Goal: Task Accomplishment & Management: Complete application form

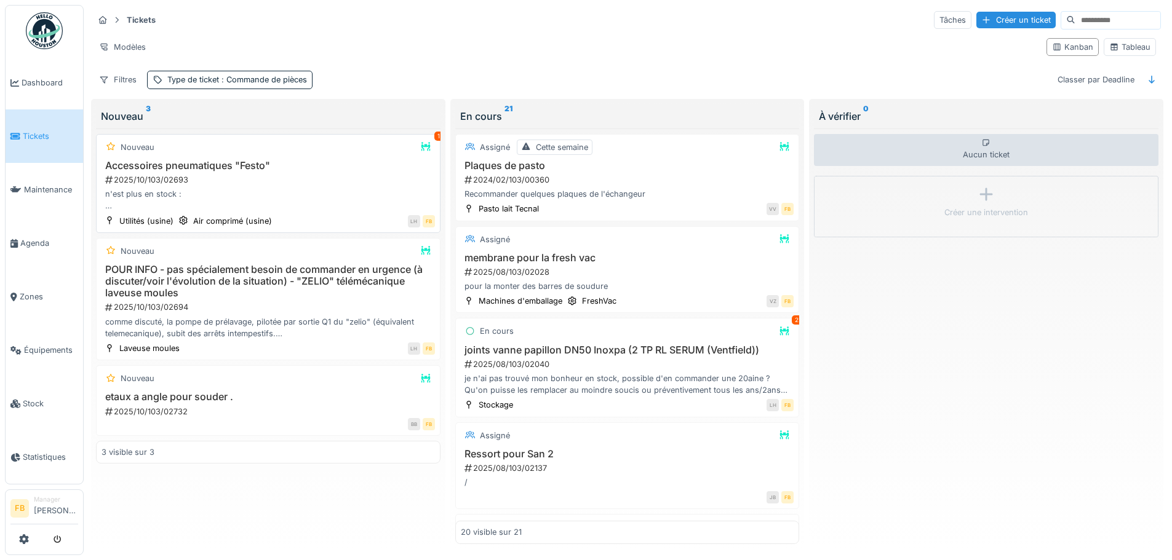
click at [292, 162] on h3 "Accessoires pneumatiques "Festo"" at bounding box center [267, 166] width 333 height 12
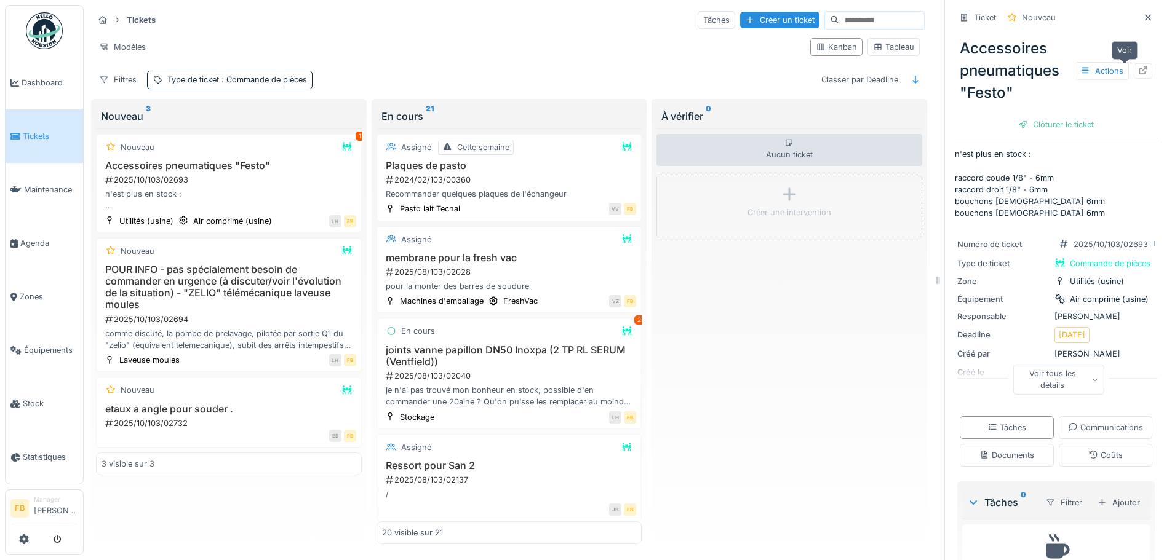
click at [1138, 73] on icon at bounding box center [1143, 70] width 10 height 8
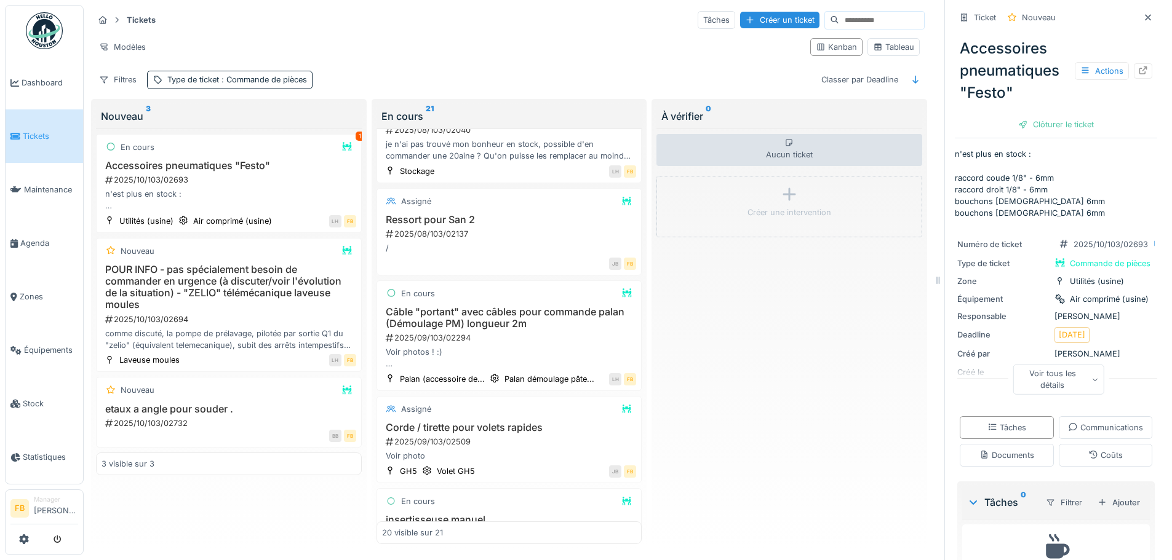
scroll to position [308, 0]
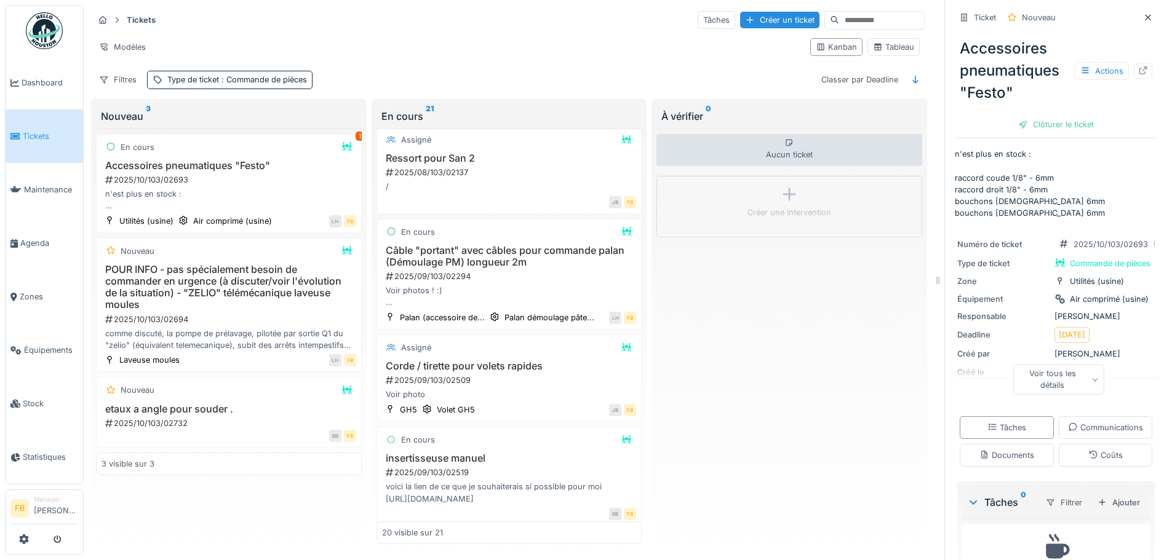
click at [529, 277] on div "2025/09/103/02294" at bounding box center [510, 277] width 252 height 12
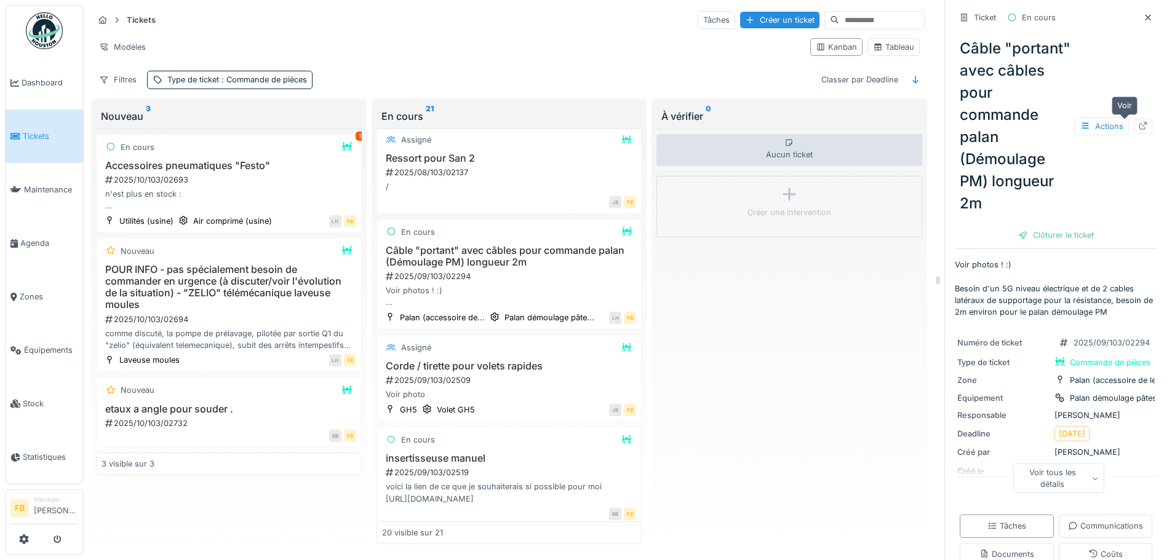
click at [1139, 125] on icon at bounding box center [1143, 126] width 8 height 8
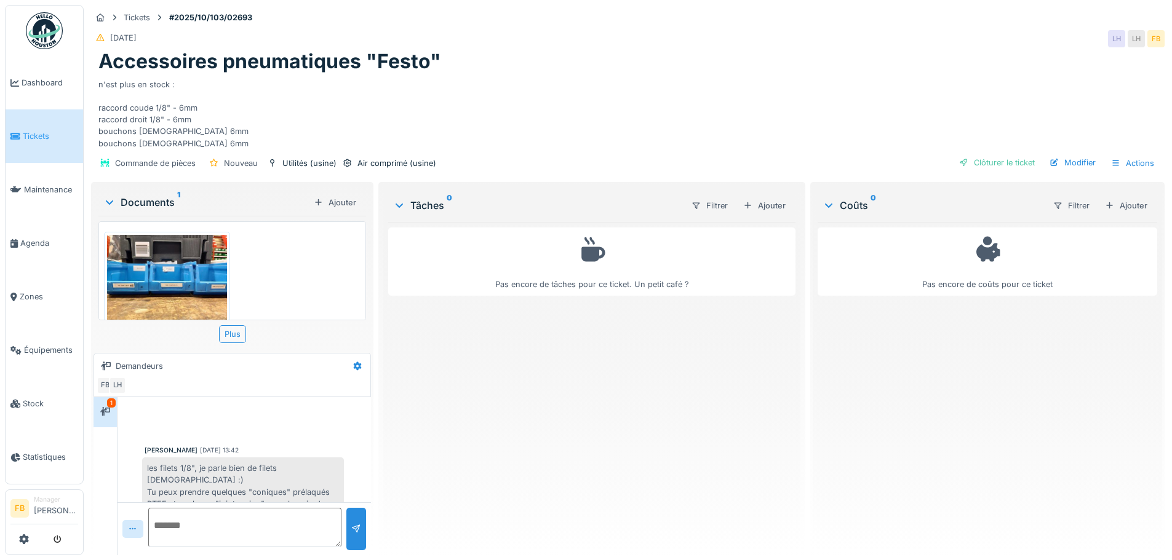
scroll to position [23, 0]
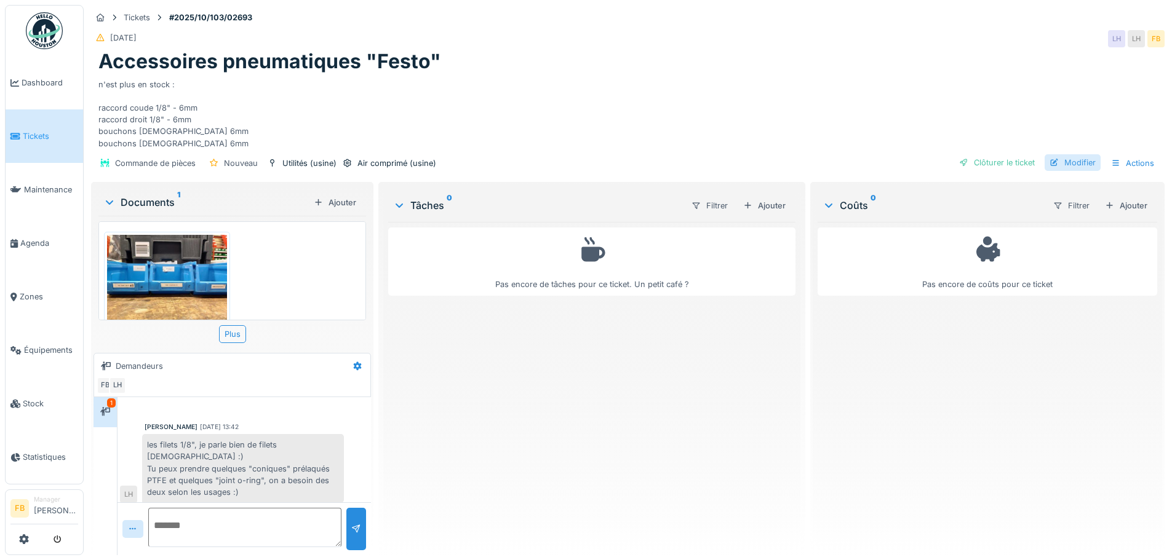
click at [1052, 171] on div "Modifier" at bounding box center [1072, 162] width 56 height 17
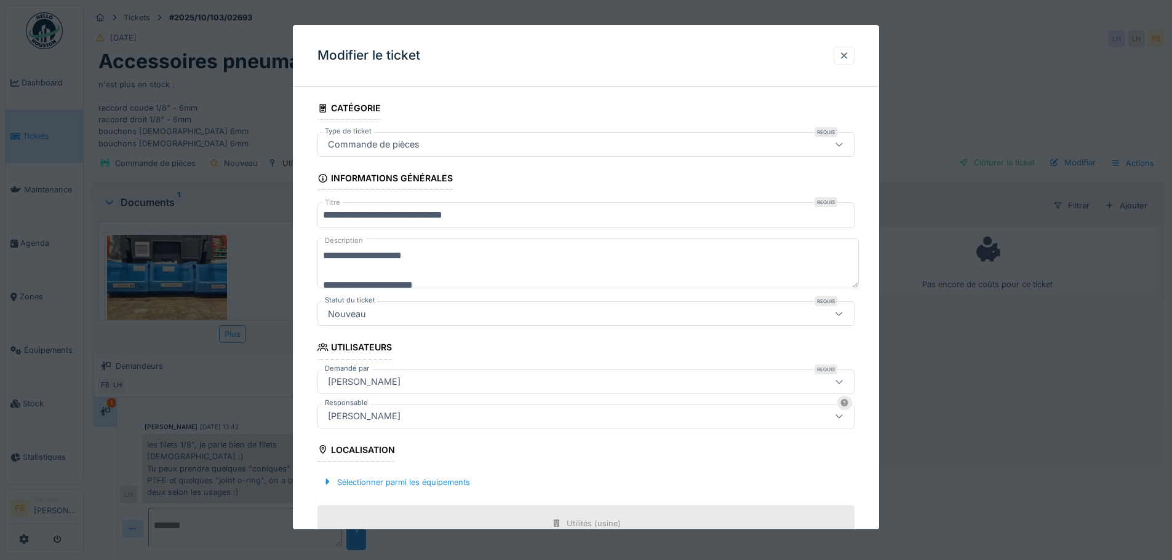
click at [840, 313] on icon at bounding box center [839, 314] width 10 height 8
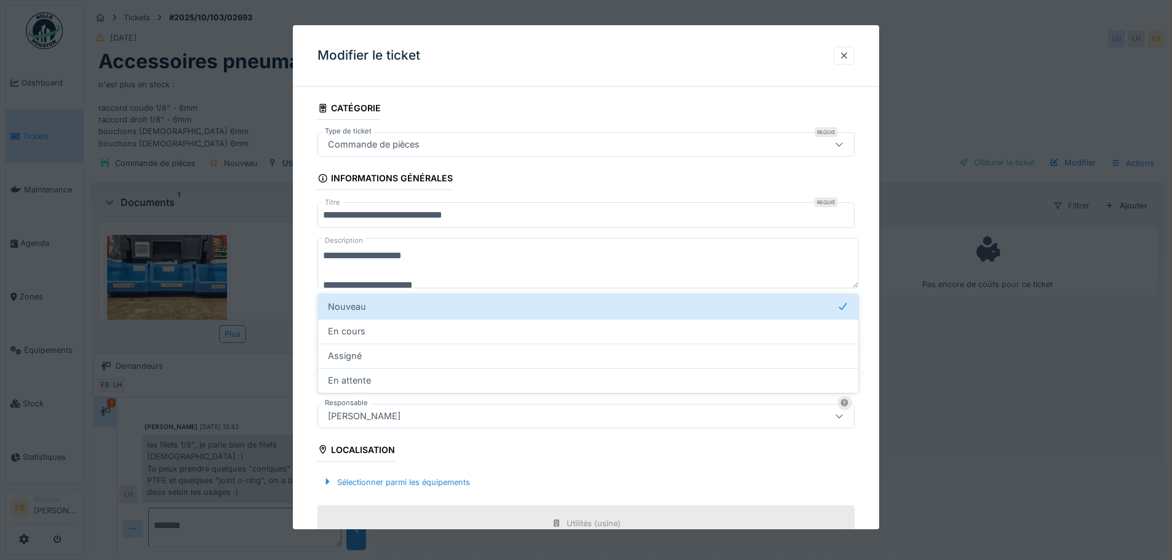
scroll to position [36, 0]
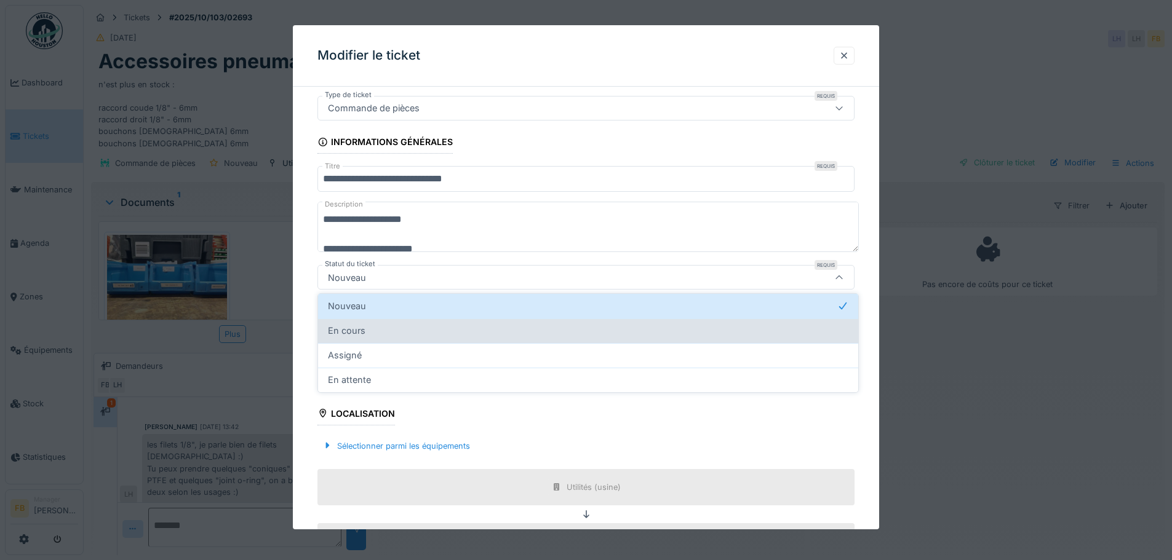
click at [375, 333] on div "En cours" at bounding box center [588, 331] width 520 height 14
type input "*******"
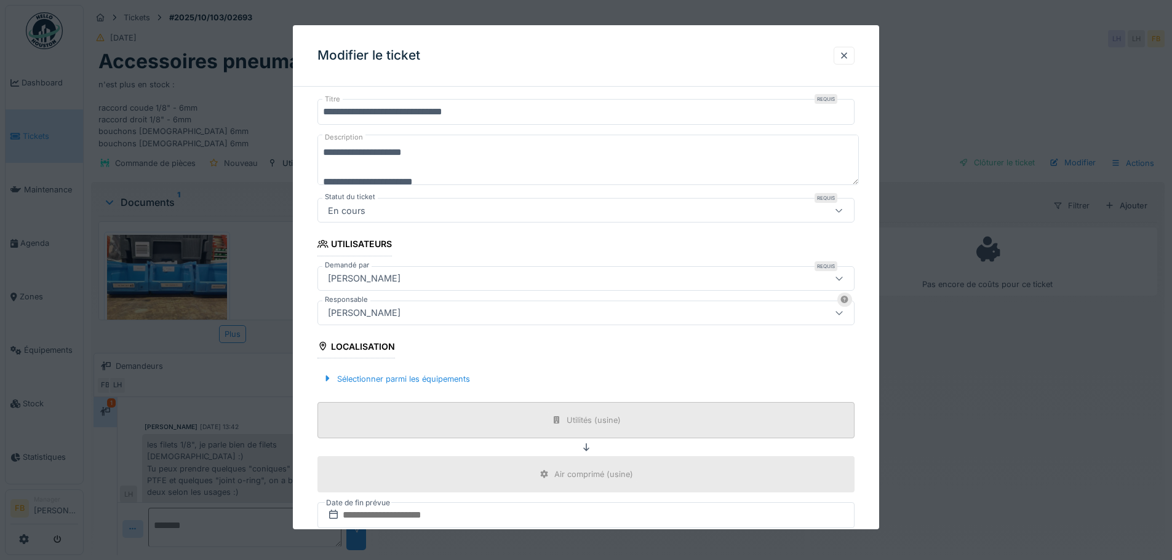
scroll to position [231, 0]
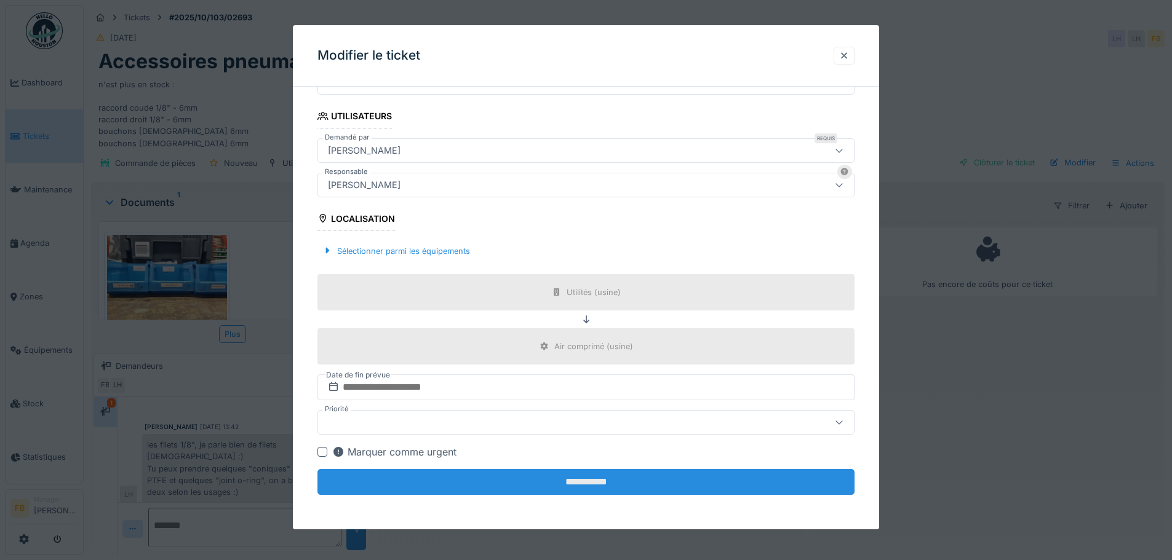
click at [597, 478] on input "**********" at bounding box center [585, 482] width 537 height 26
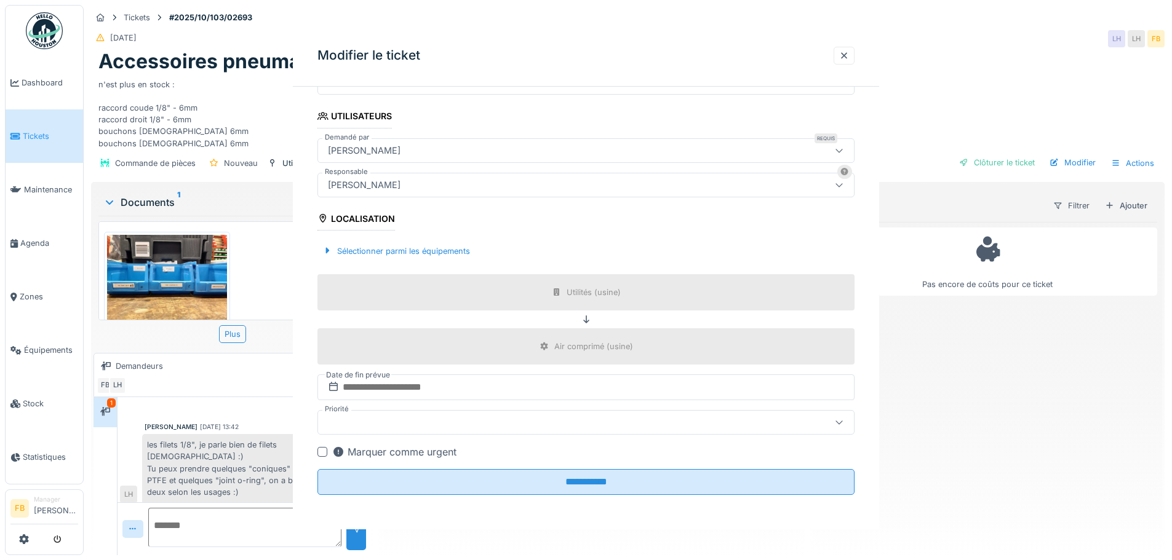
scroll to position [0, 0]
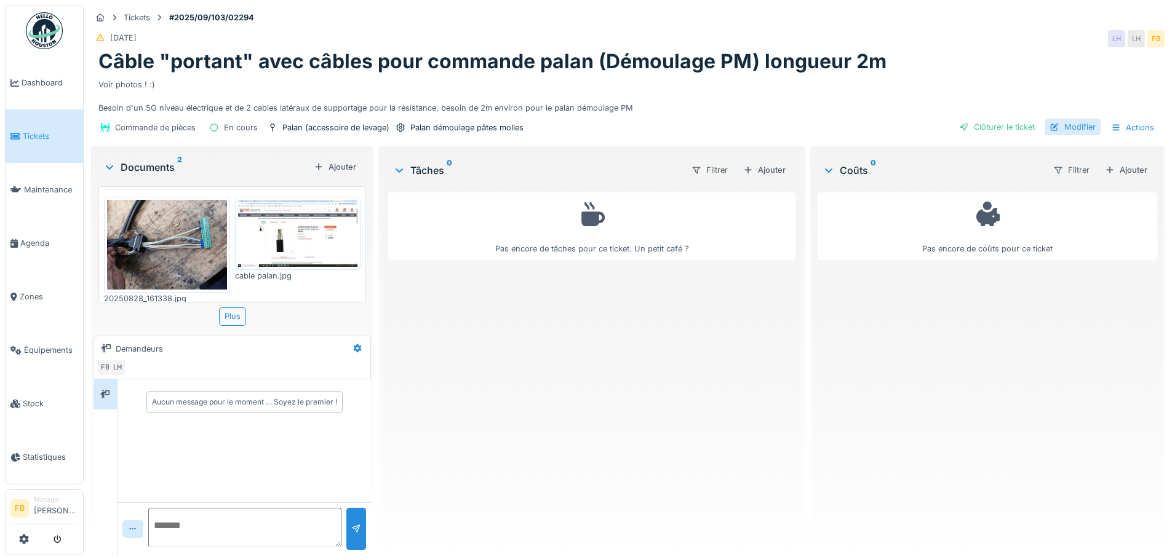
click at [1068, 129] on div "Modifier" at bounding box center [1072, 127] width 56 height 17
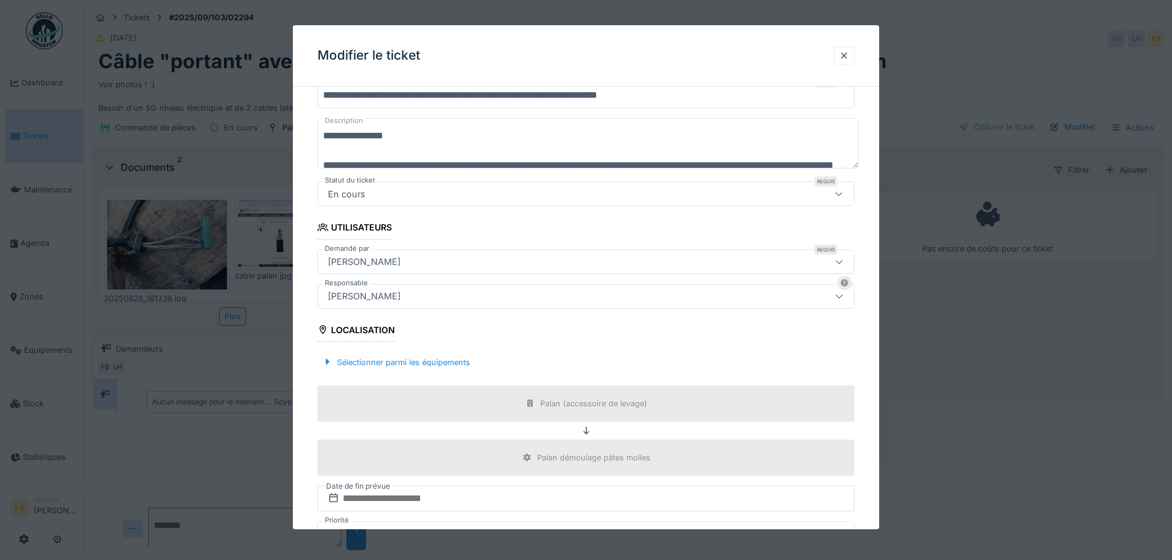
scroll to position [123, 0]
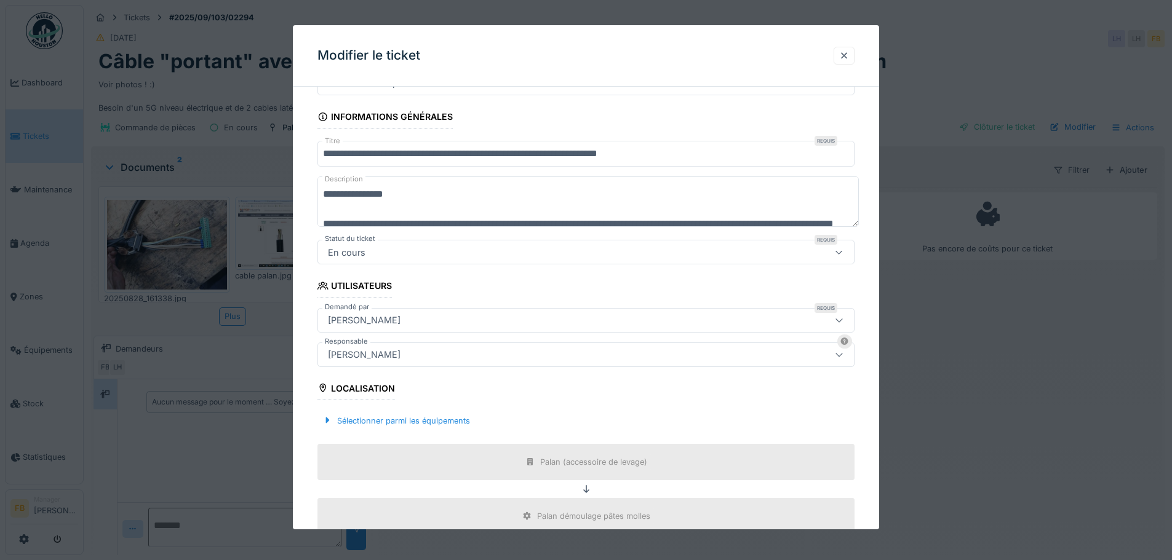
click at [638, 253] on div "En cours" at bounding box center [554, 252] width 463 height 14
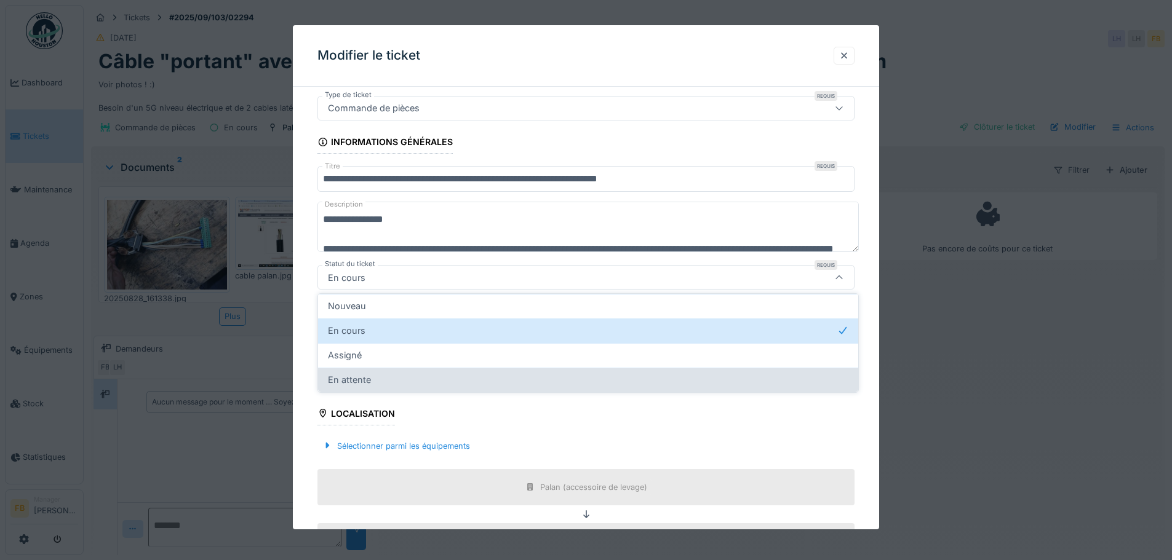
click at [389, 379] on div "En attente" at bounding box center [588, 380] width 520 height 14
type input "*******"
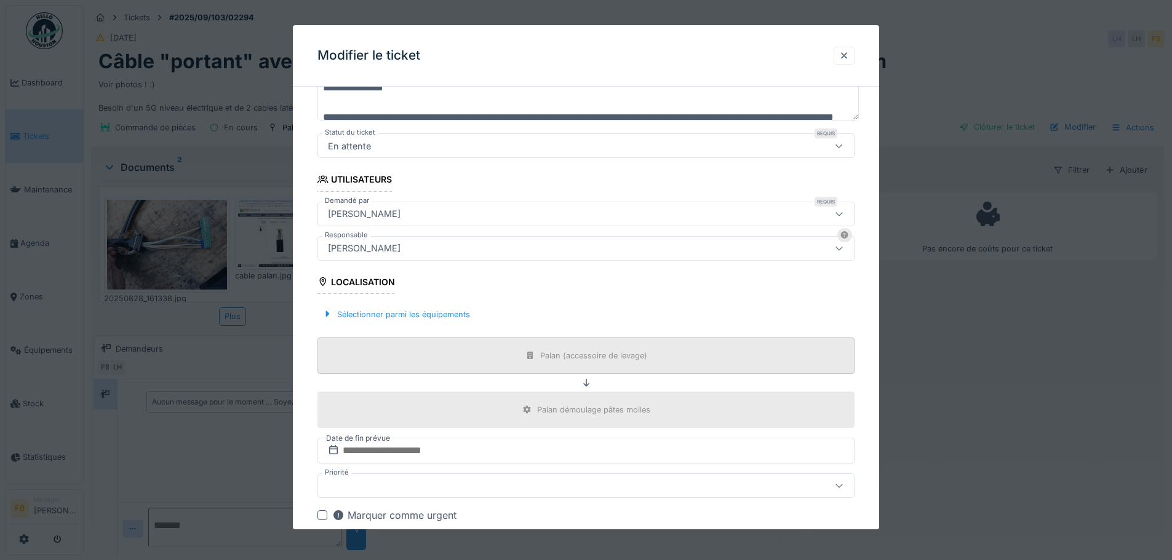
scroll to position [231, 0]
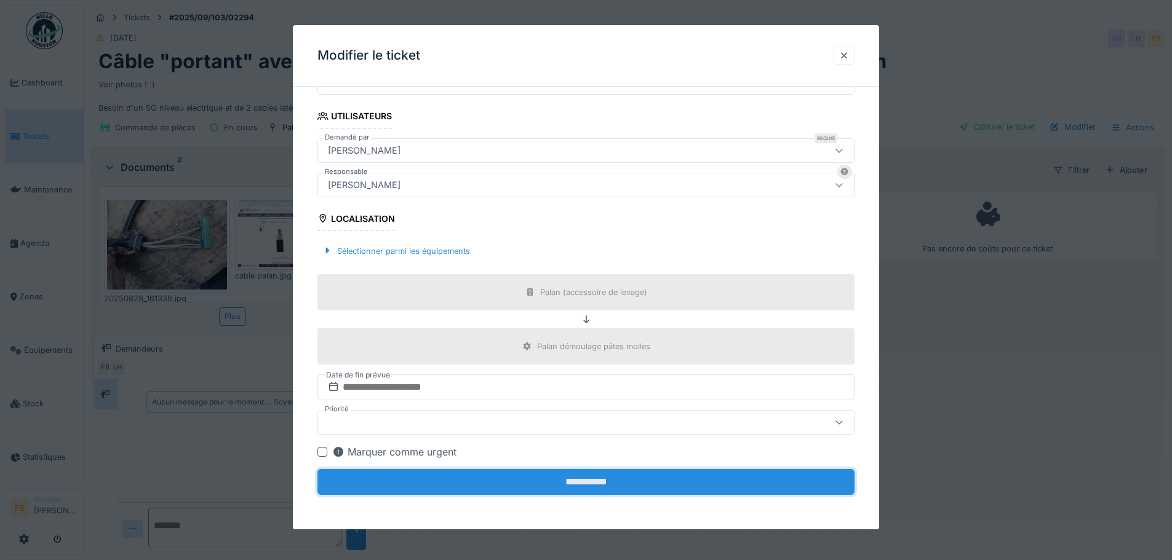
click at [612, 487] on input "**********" at bounding box center [585, 482] width 537 height 26
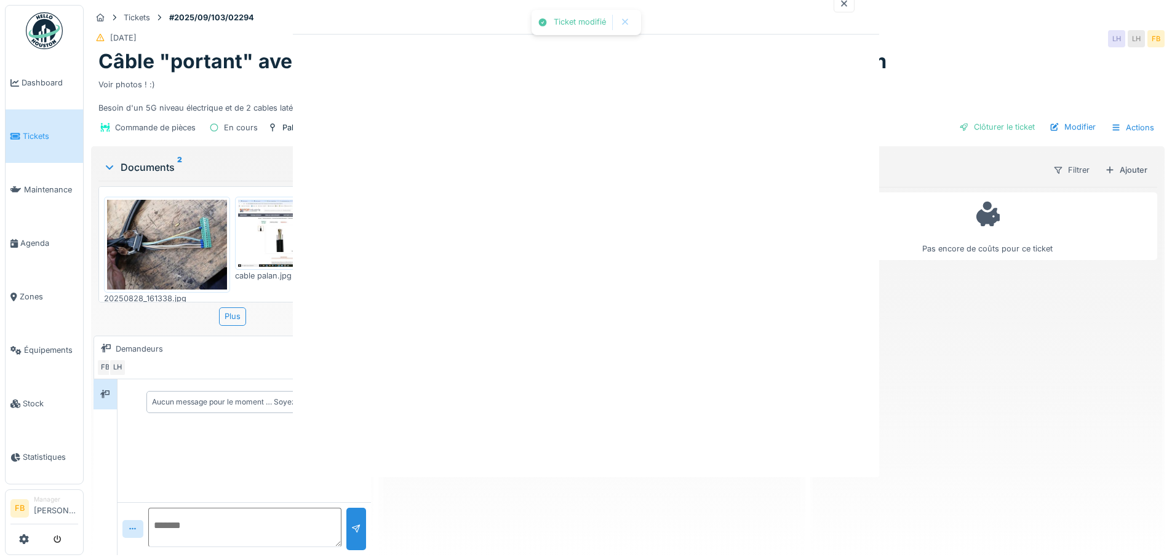
scroll to position [0, 0]
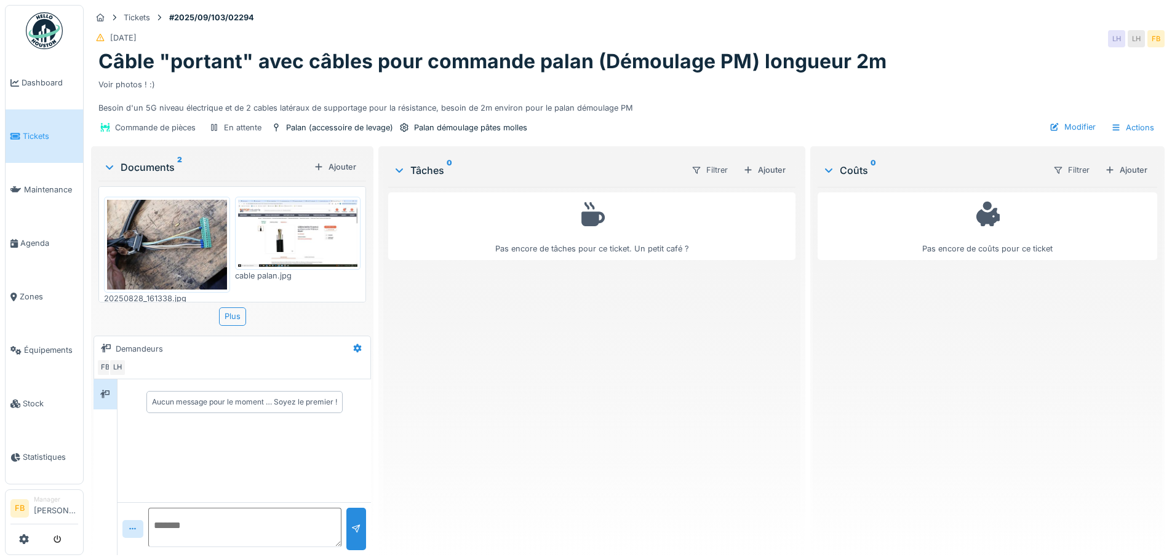
click at [49, 137] on span "Tickets" at bounding box center [50, 136] width 55 height 12
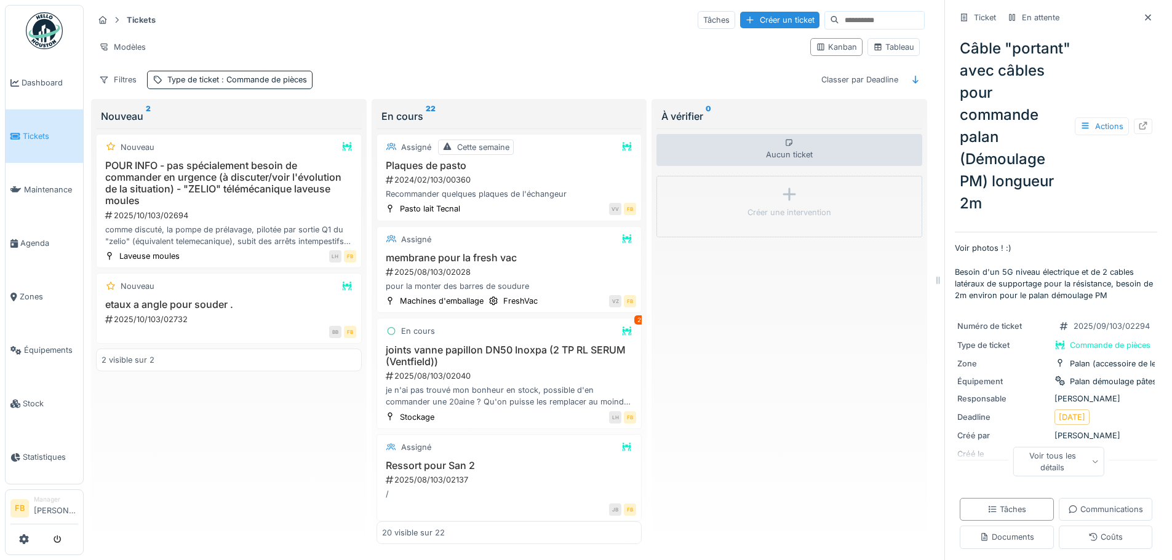
click at [720, 111] on div "À vérifier 0" at bounding box center [789, 116] width 256 height 15
click at [698, 110] on div "À vérifier 0" at bounding box center [789, 116] width 256 height 15
click at [792, 197] on div "Créer une intervention" at bounding box center [789, 207] width 266 height 62
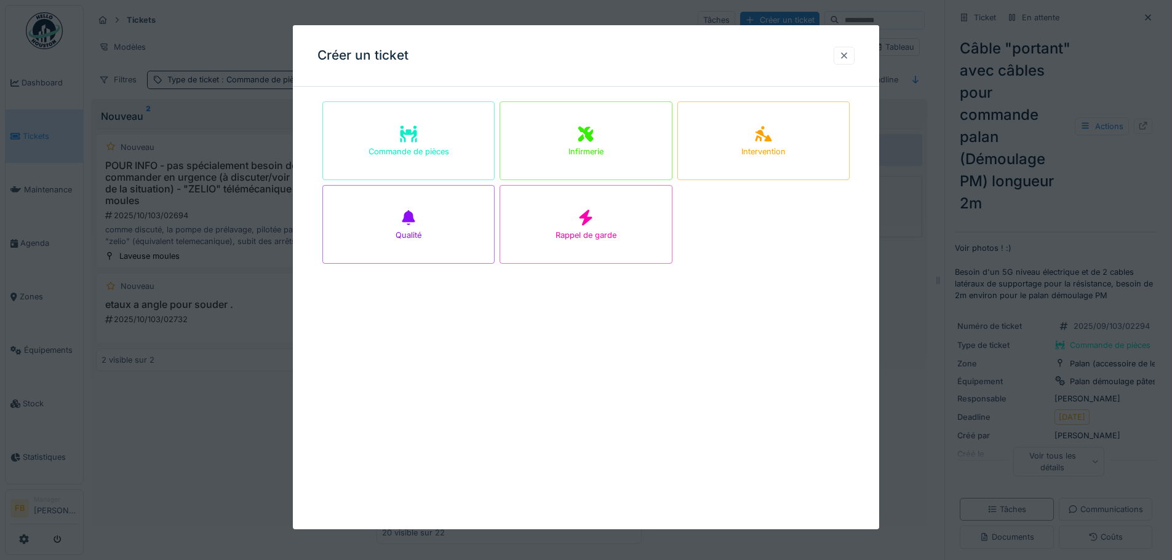
click at [847, 52] on div at bounding box center [844, 56] width 10 height 12
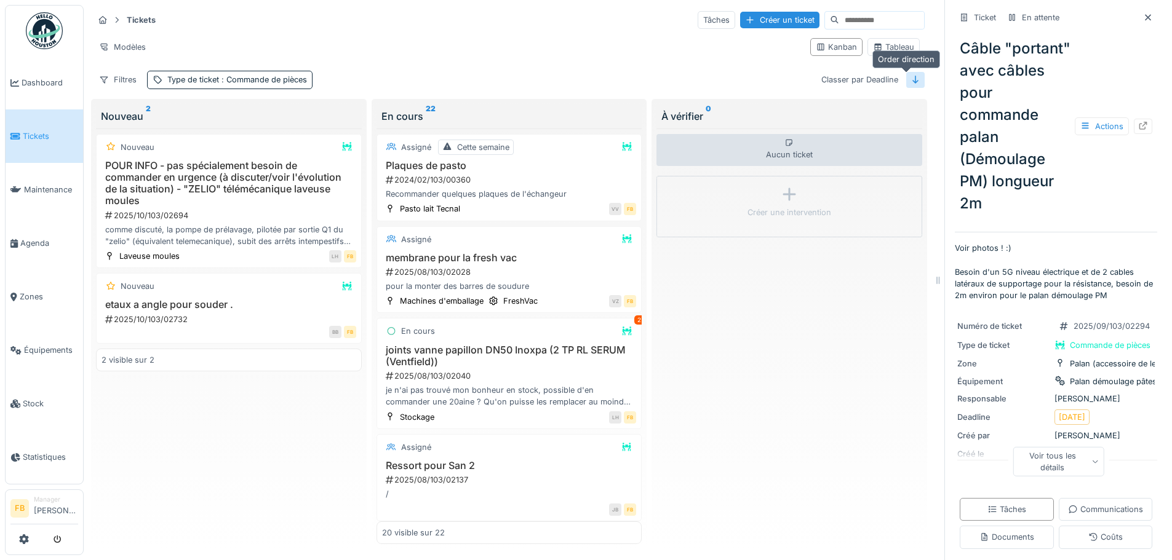
click at [912, 82] on icon at bounding box center [915, 80] width 6 height 8
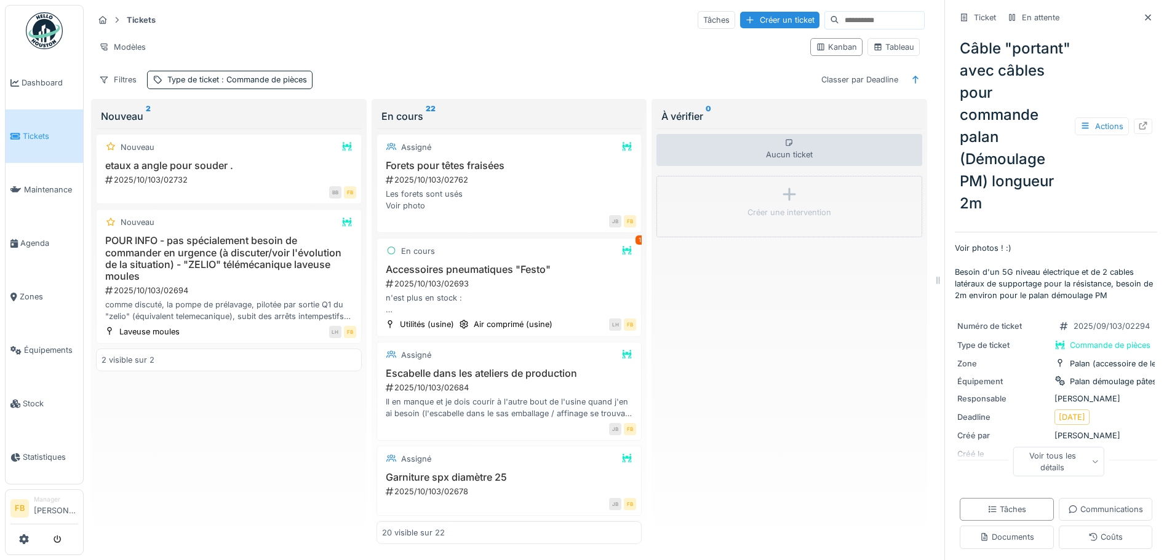
drag, startPoint x: 726, startPoint y: 111, endPoint x: 714, endPoint y: 73, distance: 39.9
click at [714, 73] on div "Tickets Tâches Créer un ticket Modèles Kanban Tableau Filtres Type de ticket : …" at bounding box center [509, 279] width 841 height 549
click at [131, 42] on div "Modèles" at bounding box center [122, 47] width 58 height 18
click at [169, 87] on div "Remplacer le modèle" at bounding box center [148, 88] width 103 height 18
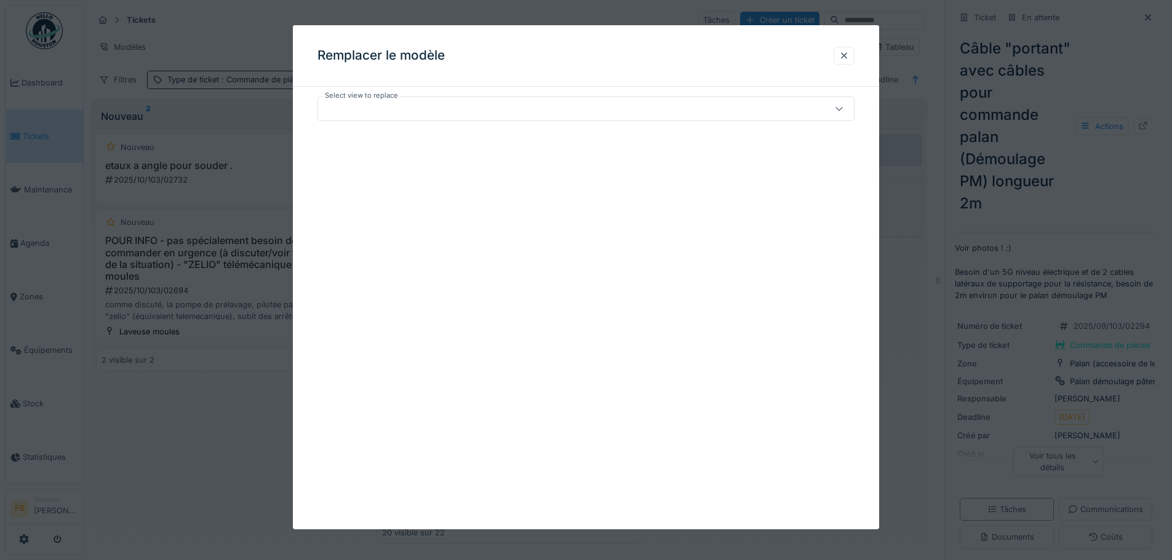
click at [841, 109] on icon at bounding box center [839, 109] width 10 height 8
click at [745, 107] on div at bounding box center [554, 109] width 463 height 14
click at [848, 50] on div at bounding box center [844, 56] width 10 height 12
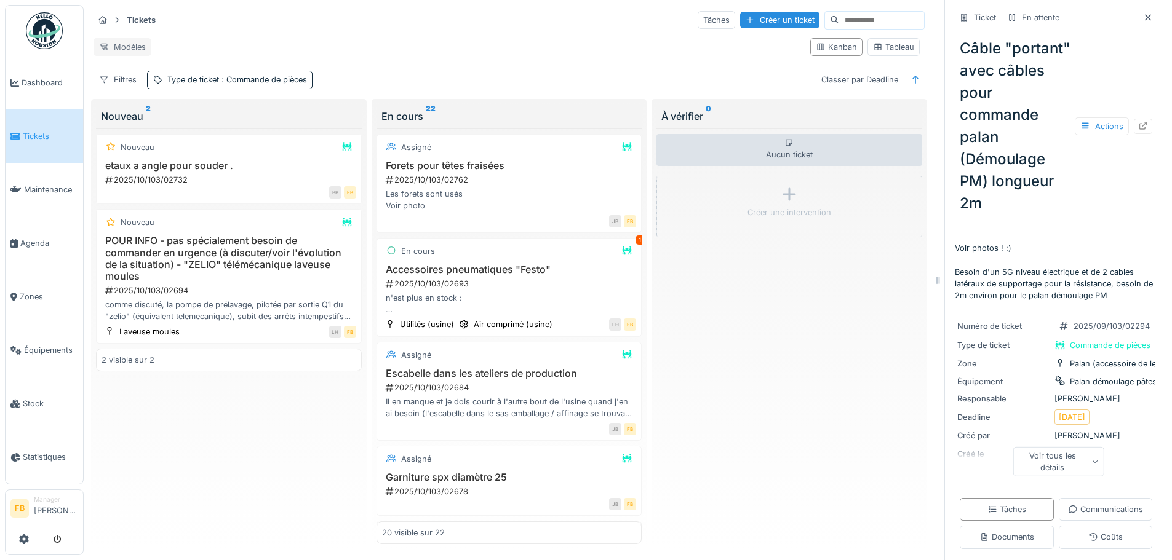
click at [120, 45] on div "Modèles" at bounding box center [122, 47] width 58 height 18
click at [130, 69] on div "Nouvelle vue" at bounding box center [148, 70] width 103 height 18
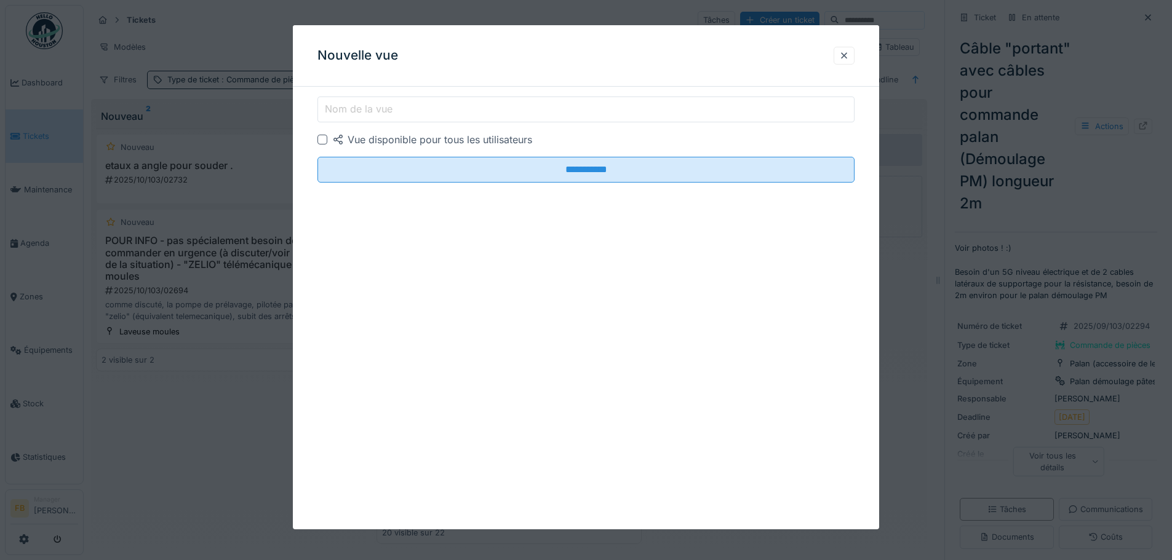
click at [322, 135] on div at bounding box center [322, 140] width 10 height 10
click at [387, 111] on label "Nom de la vue" at bounding box center [358, 108] width 73 height 15
click at [387, 111] on input "Nom de la vue" at bounding box center [585, 110] width 537 height 26
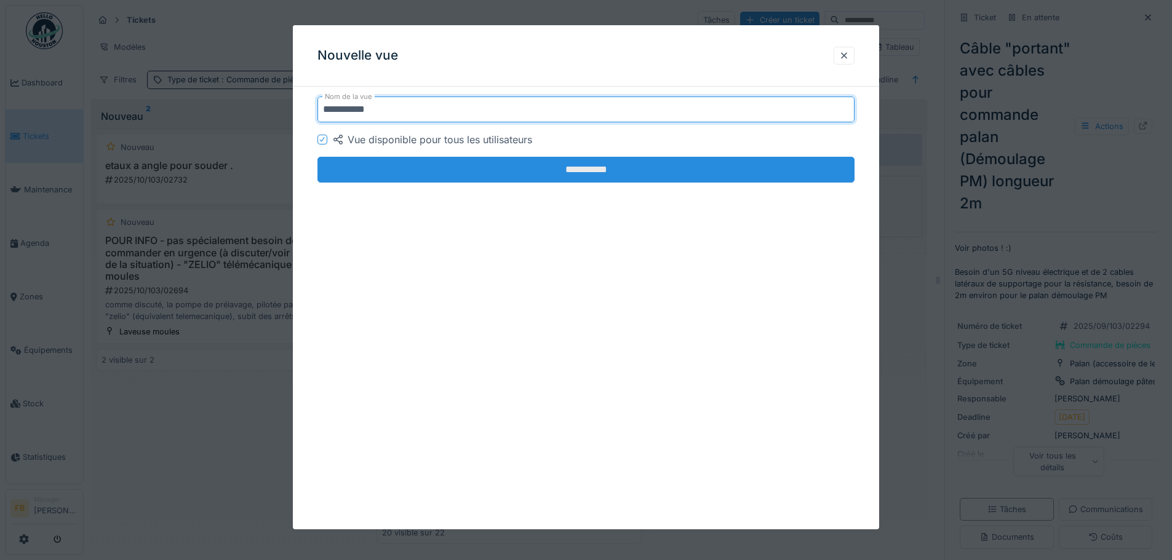
type input "**********"
click at [538, 170] on input "**********" at bounding box center [585, 170] width 537 height 26
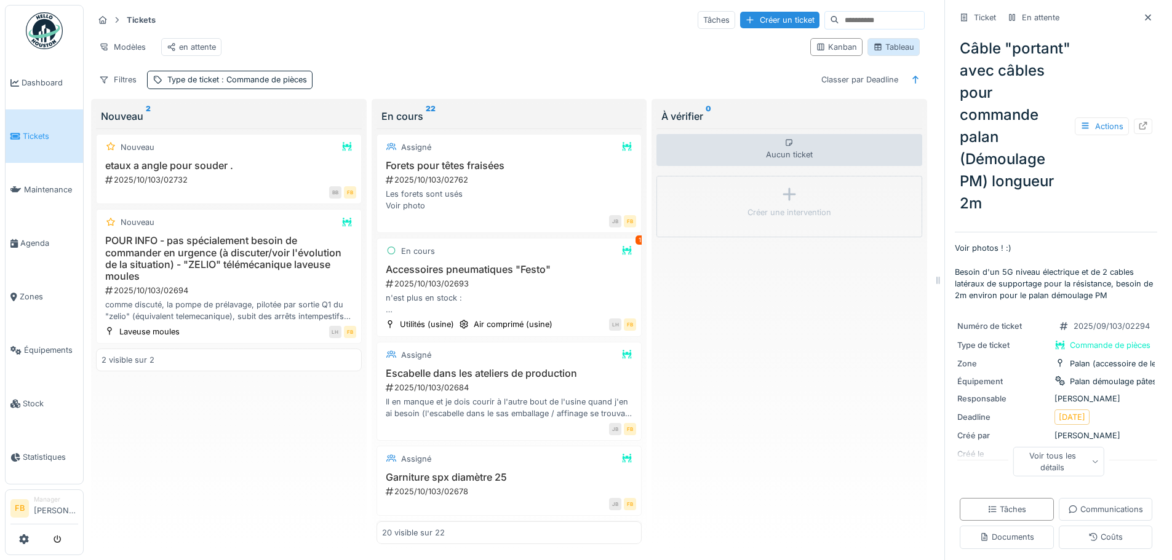
click at [886, 53] on div "Tableau" at bounding box center [893, 47] width 41 height 12
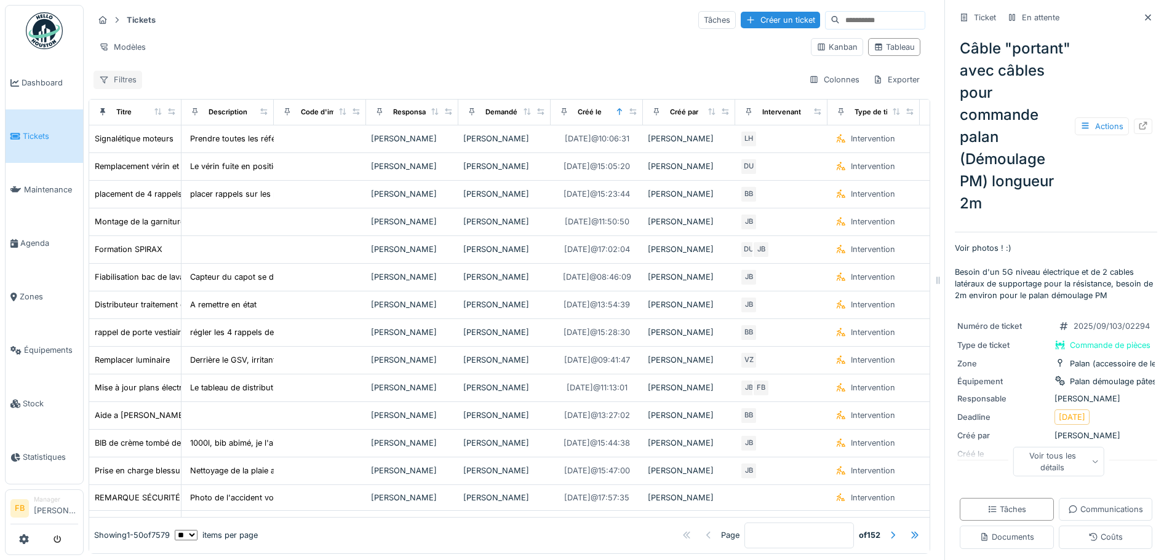
click at [128, 73] on div "Filtres" at bounding box center [117, 80] width 49 height 18
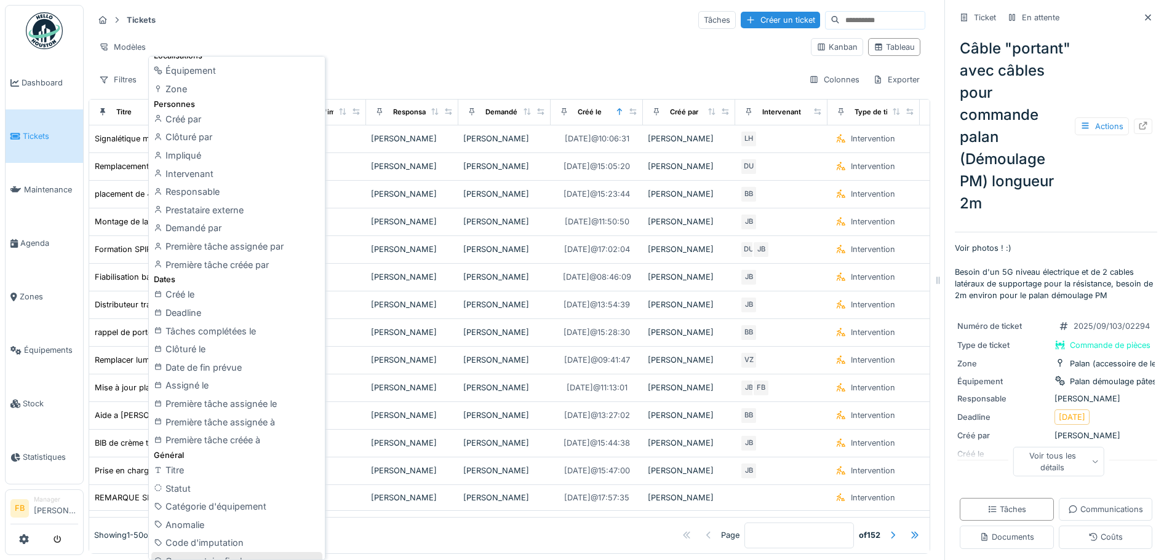
scroll to position [411, 0]
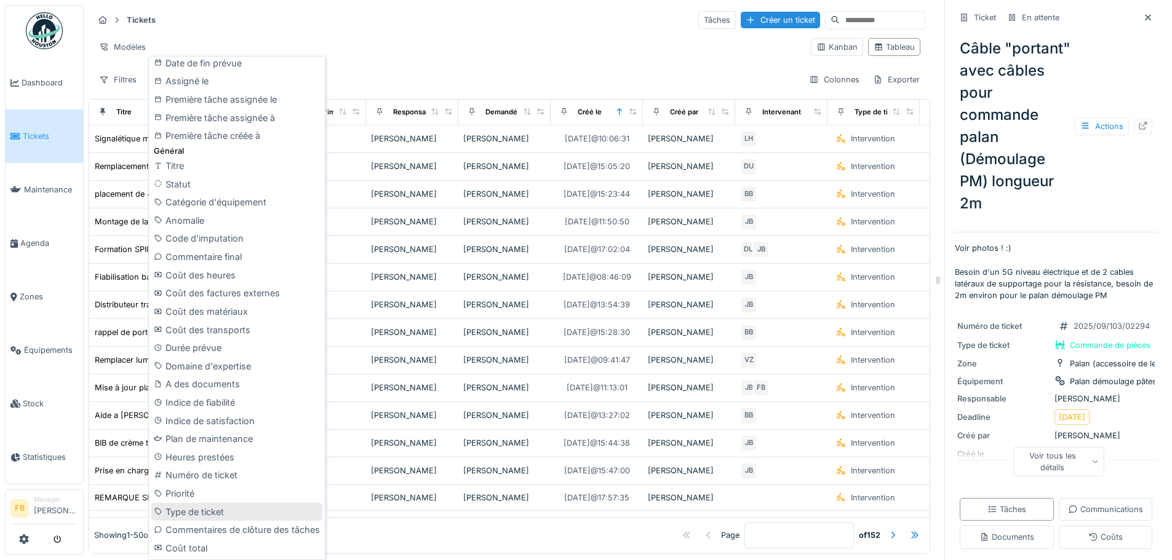
click at [219, 507] on div "Type de ticket" at bounding box center [236, 512] width 171 height 18
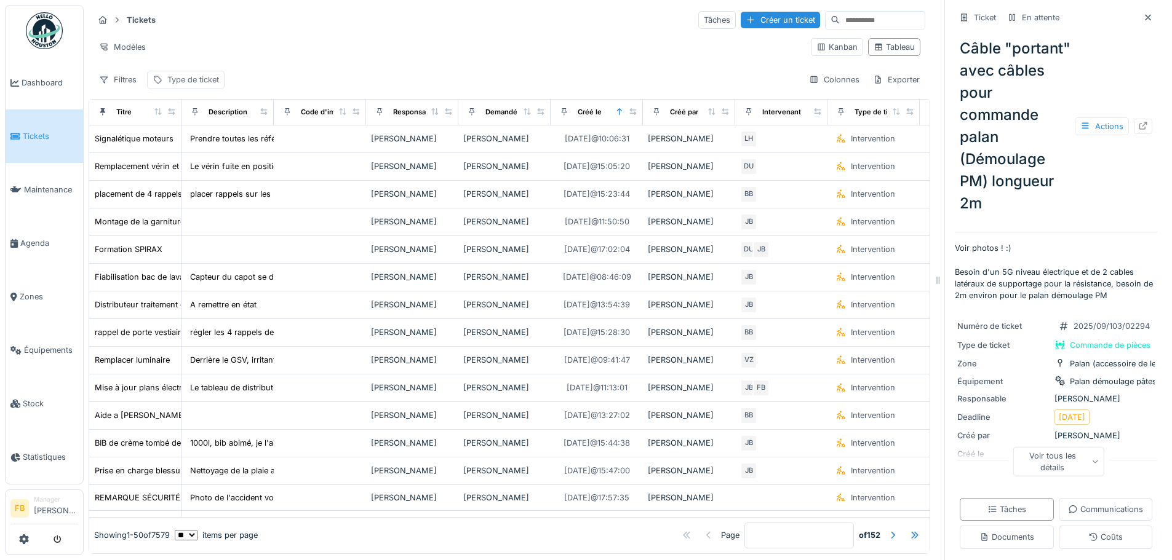
click at [213, 76] on div "Type de ticket" at bounding box center [193, 80] width 52 height 12
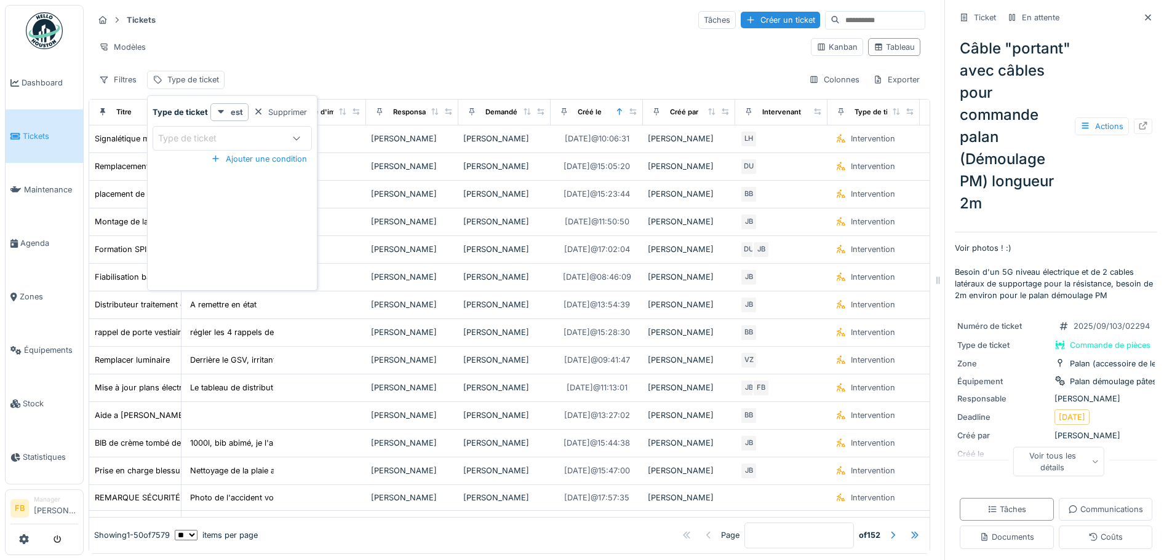
click at [295, 136] on icon at bounding box center [297, 138] width 10 height 8
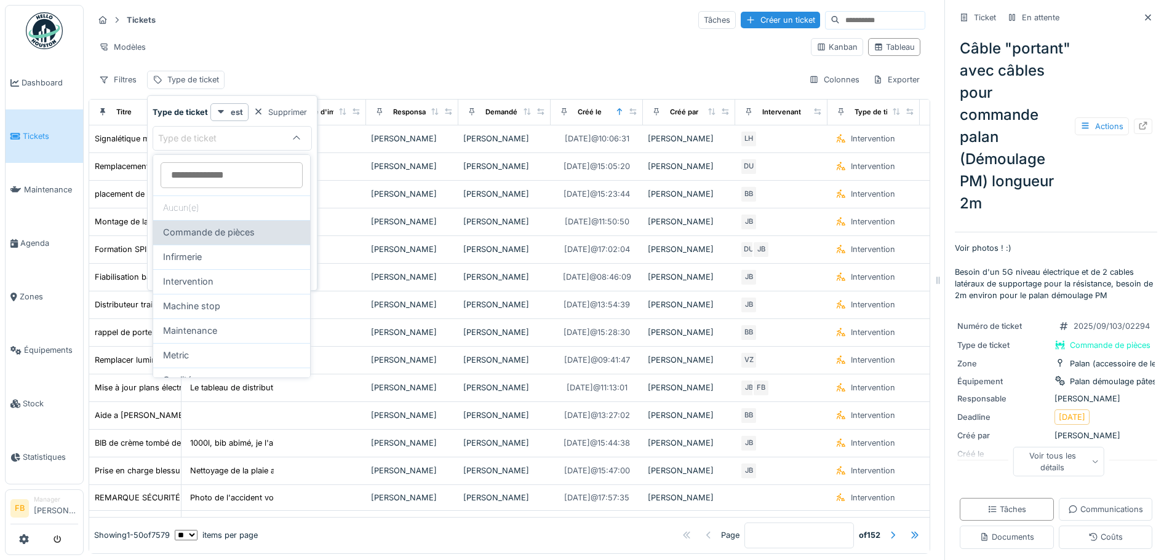
click at [267, 232] on div "Commande de pièces" at bounding box center [231, 233] width 137 height 14
type input "***"
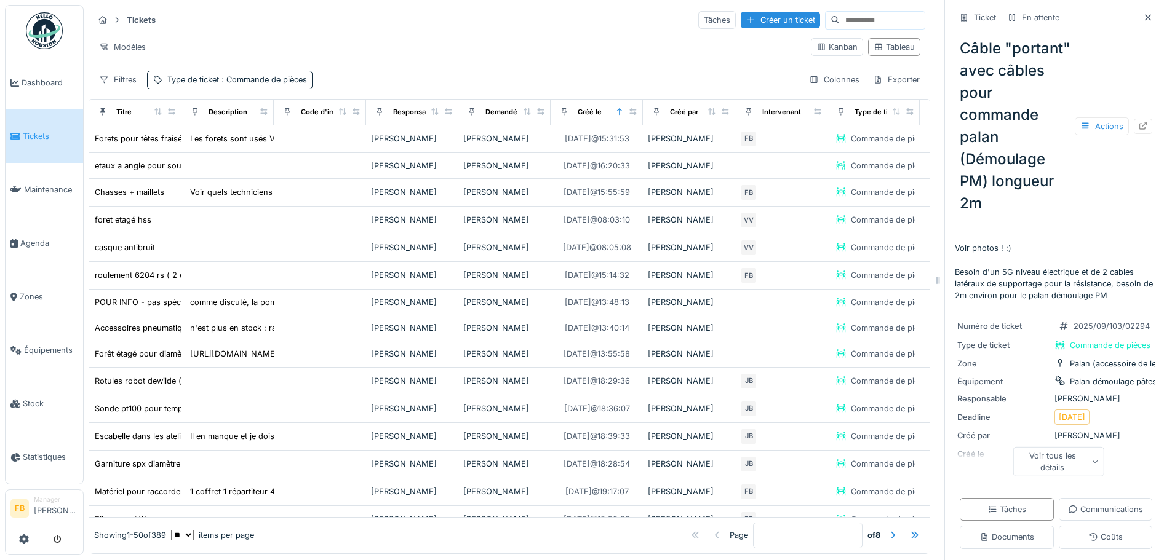
click at [414, 39] on div "Modèles" at bounding box center [446, 47] width 707 height 18
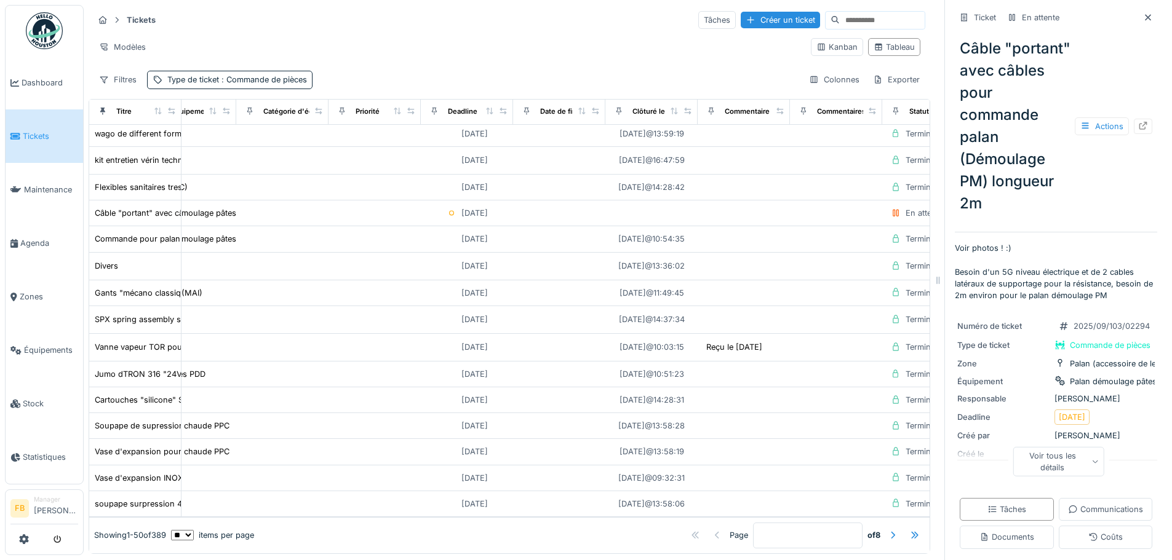
scroll to position [972, 1125]
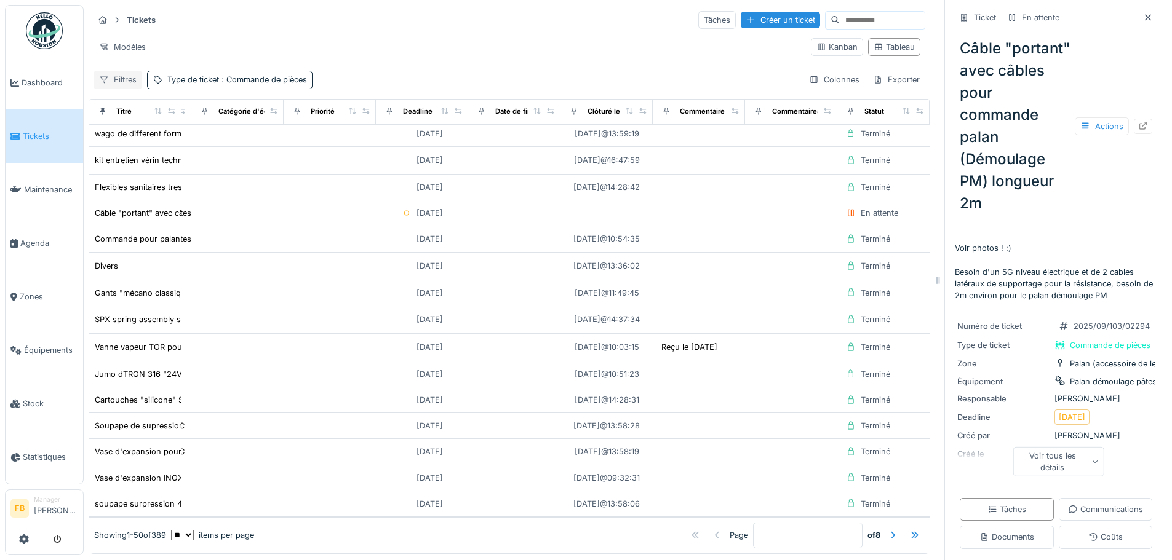
click at [130, 79] on div "Filtres" at bounding box center [117, 80] width 49 height 18
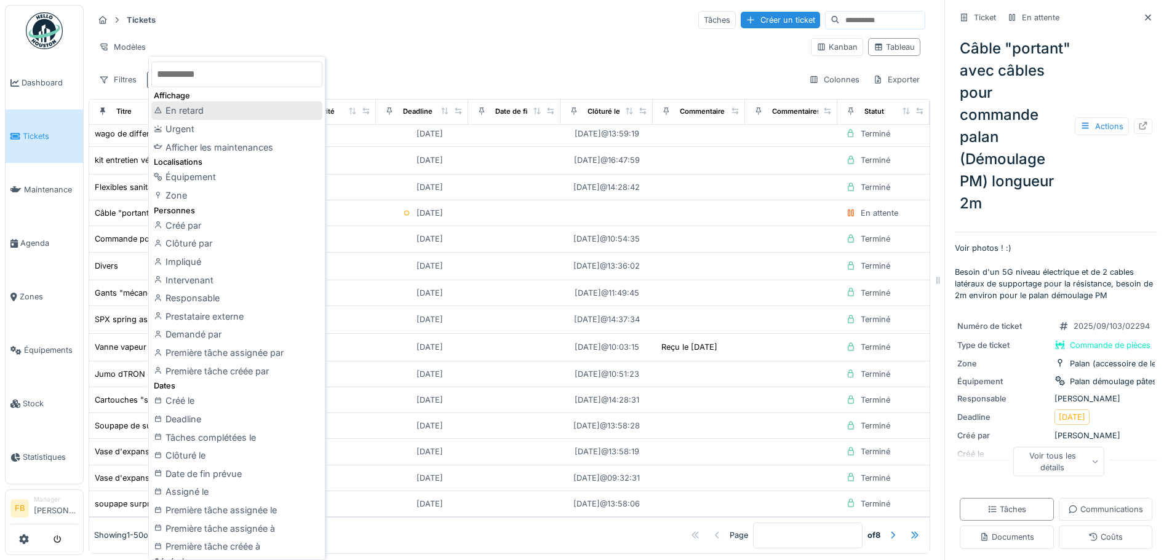
click at [215, 112] on div "En retard" at bounding box center [236, 110] width 171 height 18
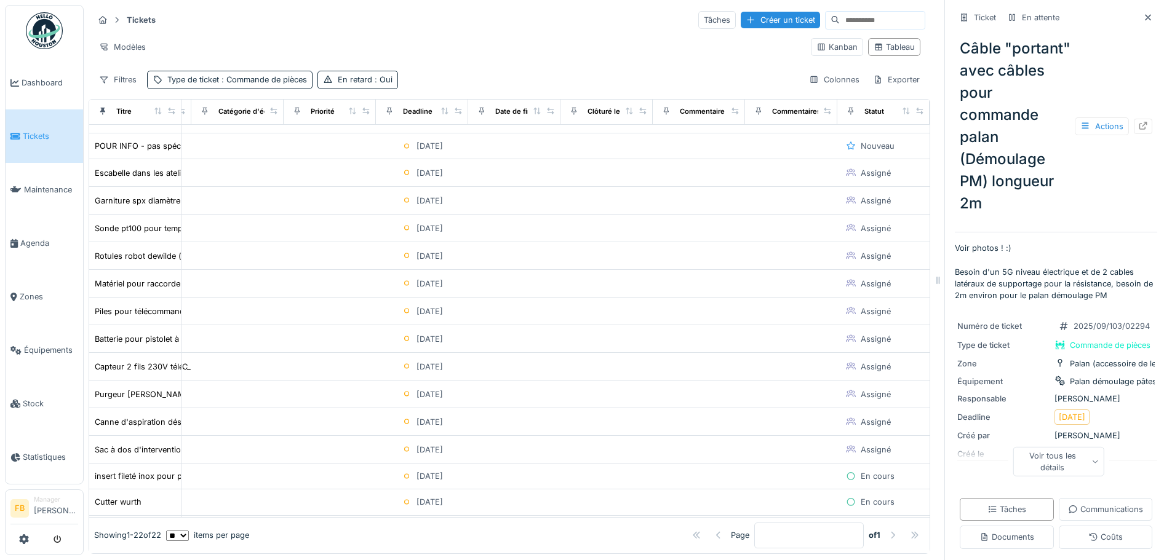
scroll to position [0, 1125]
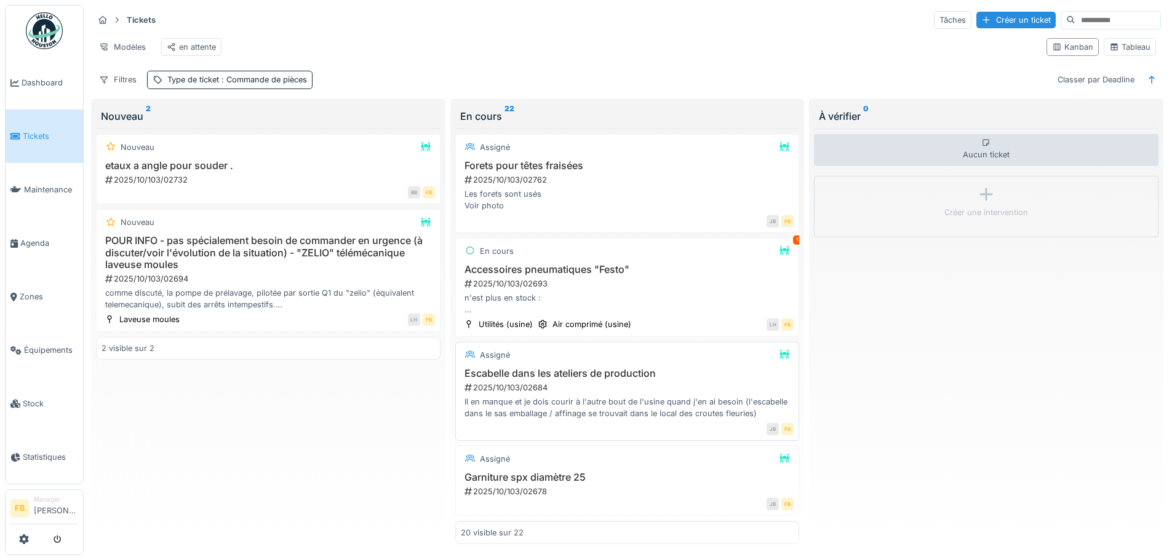
click at [622, 379] on h3 "Escabelle dans les ateliers de production" at bounding box center [627, 374] width 333 height 12
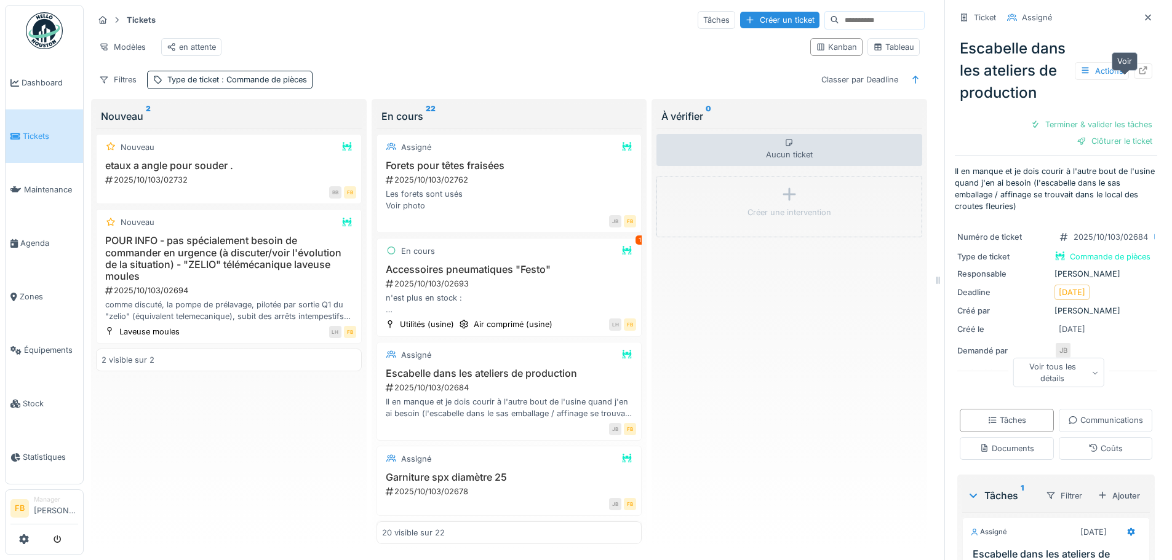
click at [1138, 74] on icon at bounding box center [1143, 70] width 10 height 8
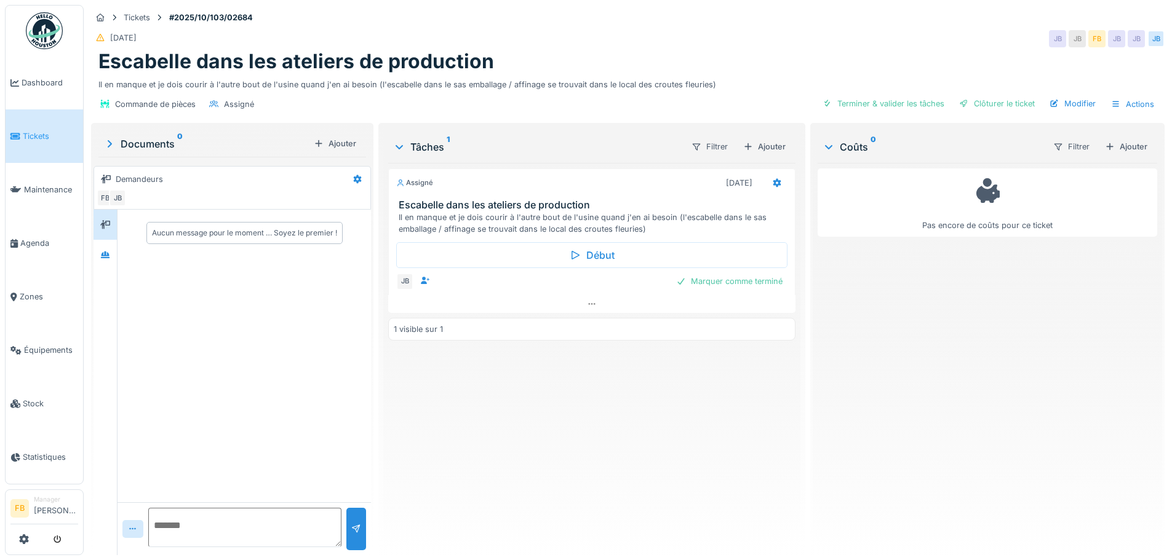
click at [542, 205] on h3 "Escabelle dans les ateliers de production" at bounding box center [594, 205] width 391 height 12
click at [478, 199] on h3 "Escabelle dans les ateliers de production" at bounding box center [594, 205] width 391 height 12
click at [475, 199] on h3 "Escabelle dans les ateliers de production" at bounding box center [594, 205] width 391 height 12
click at [47, 344] on span "Équipements" at bounding box center [51, 350] width 54 height 12
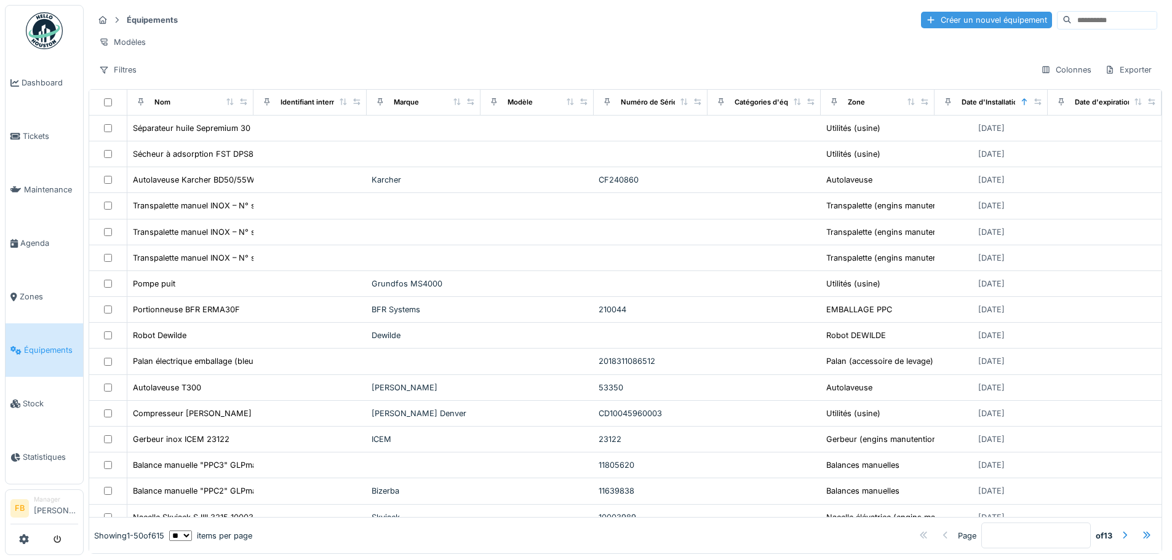
click at [946, 22] on div "Créer un nouvel équipement" at bounding box center [986, 20] width 131 height 17
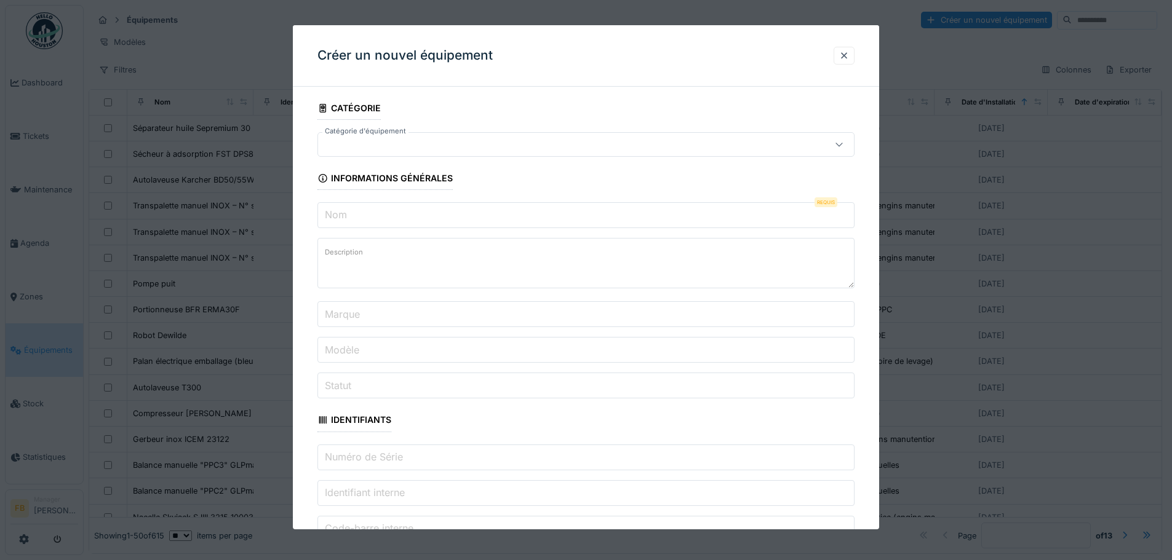
click at [844, 148] on icon at bounding box center [839, 144] width 10 height 8
type input "*"
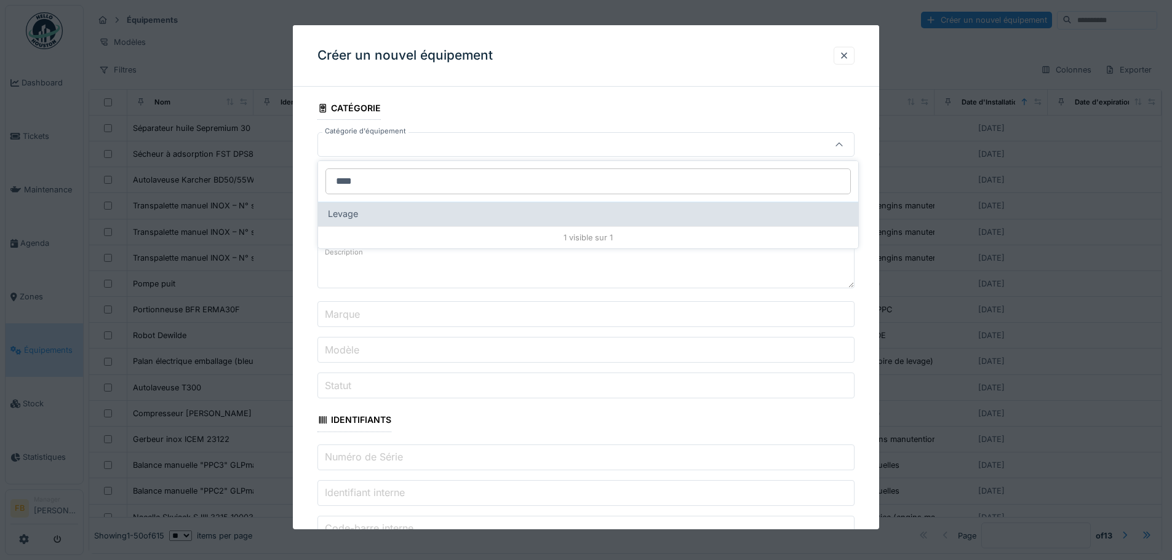
type input "****"
click at [384, 208] on div "Levage" at bounding box center [588, 214] width 520 height 14
type input "***"
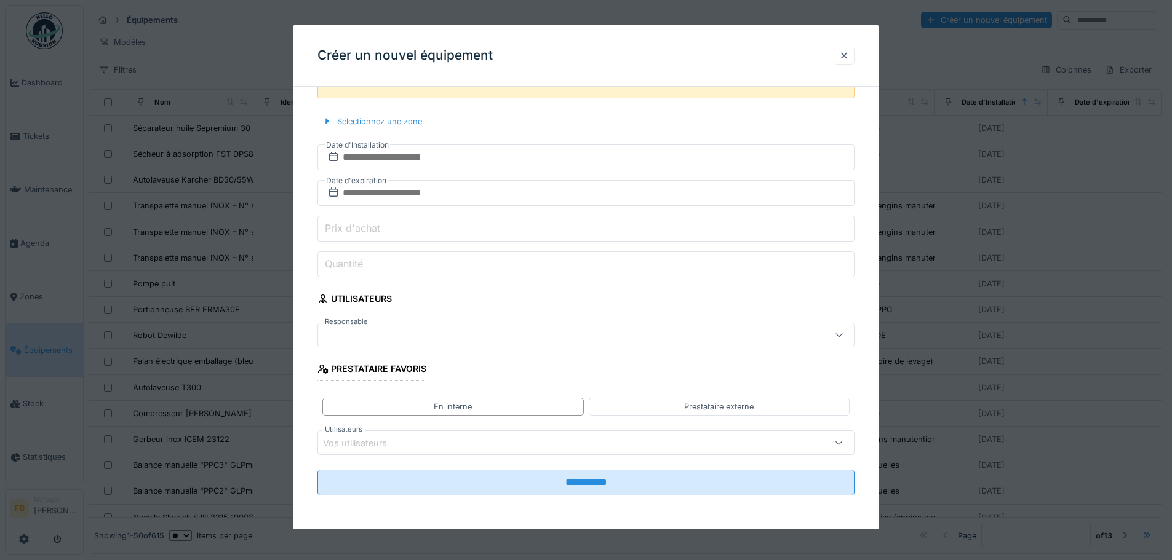
scroll to position [557, 0]
click at [849, 53] on div at bounding box center [844, 56] width 10 height 12
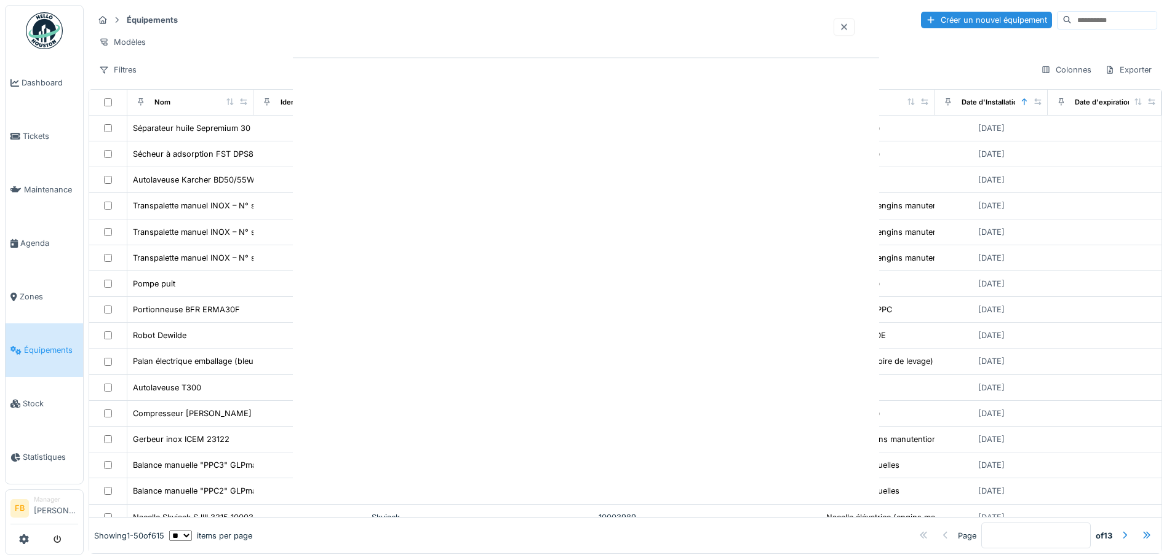
scroll to position [0, 0]
